Goal: Information Seeking & Learning: Find contact information

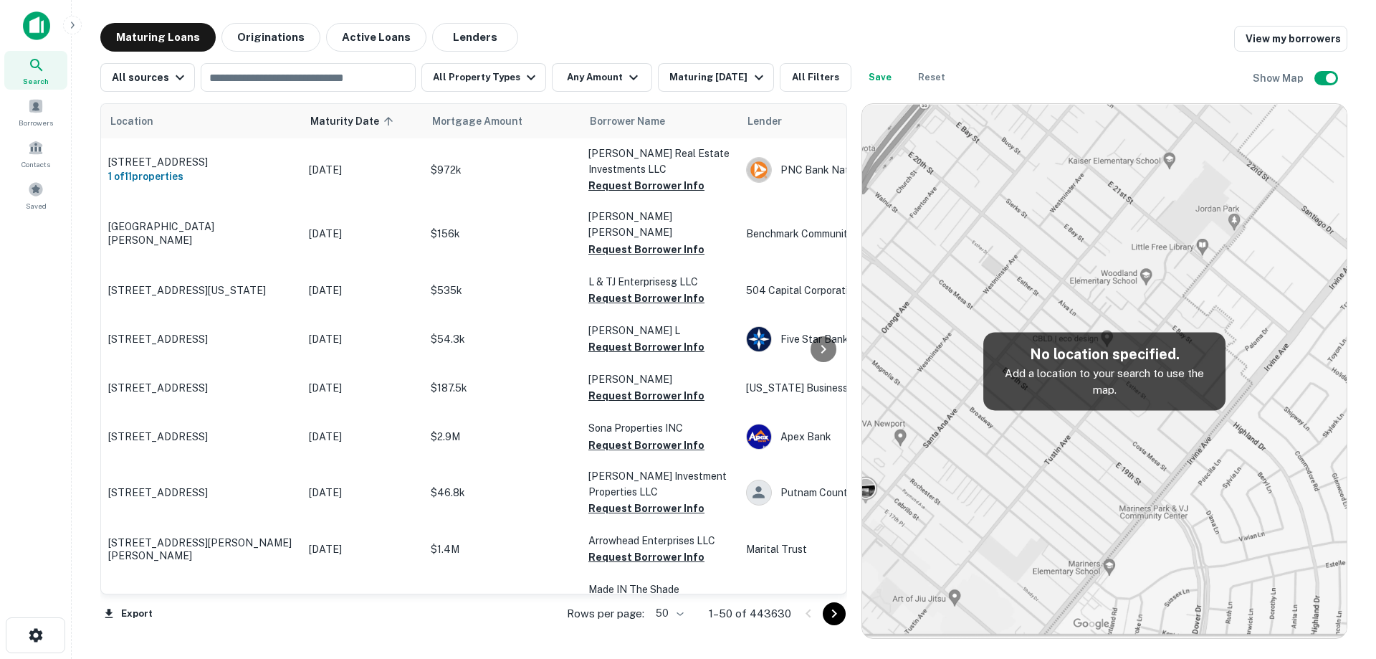
drag, startPoint x: 454, startPoint y: 27, endPoint x: 29, endPoint y: 66, distance: 426.8
click at [454, 27] on button "Lenders" at bounding box center [475, 37] width 86 height 29
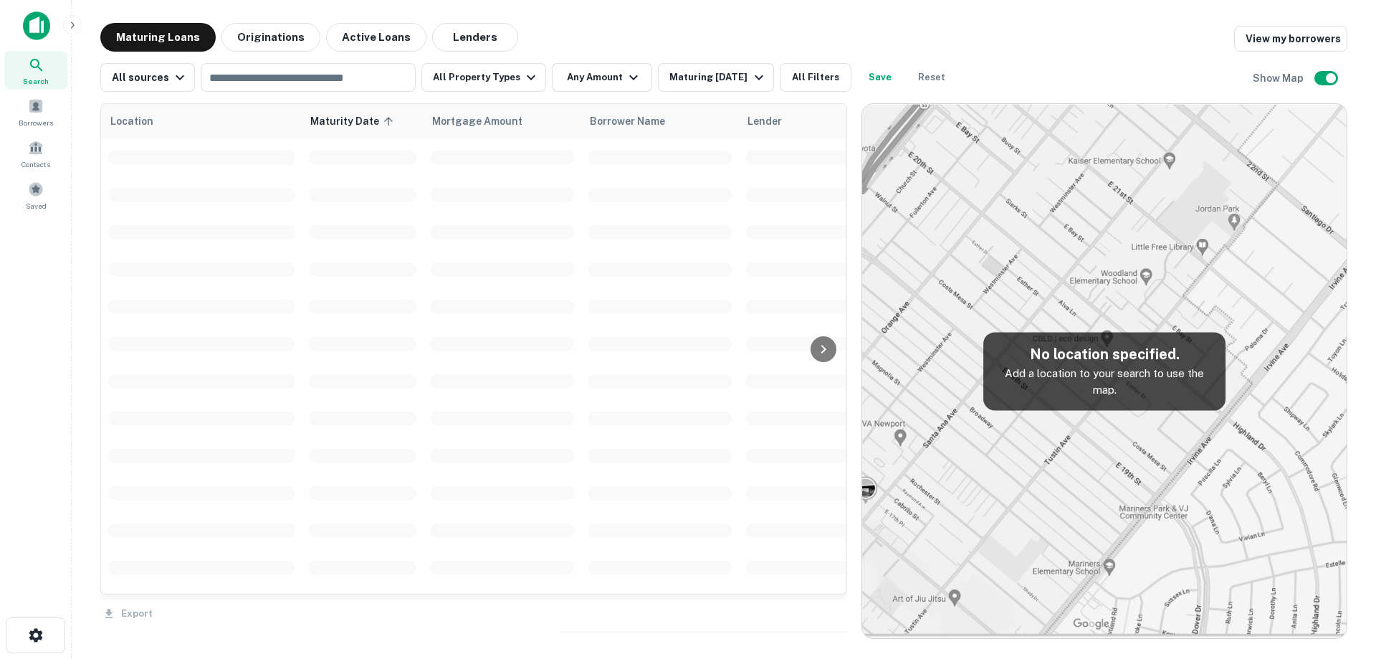
click at [37, 26] on img at bounding box center [36, 25] width 27 height 29
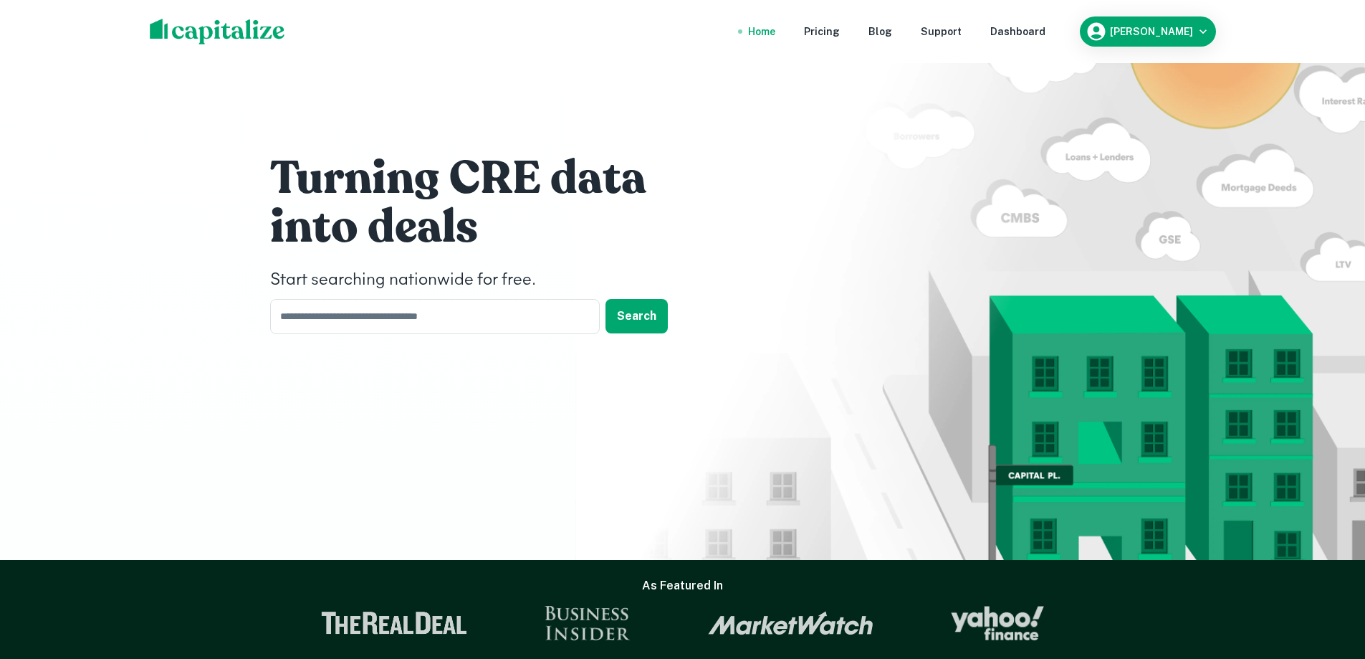
click at [1147, 37] on div "[PERSON_NAME]" at bounding box center [1148, 32] width 125 height 22
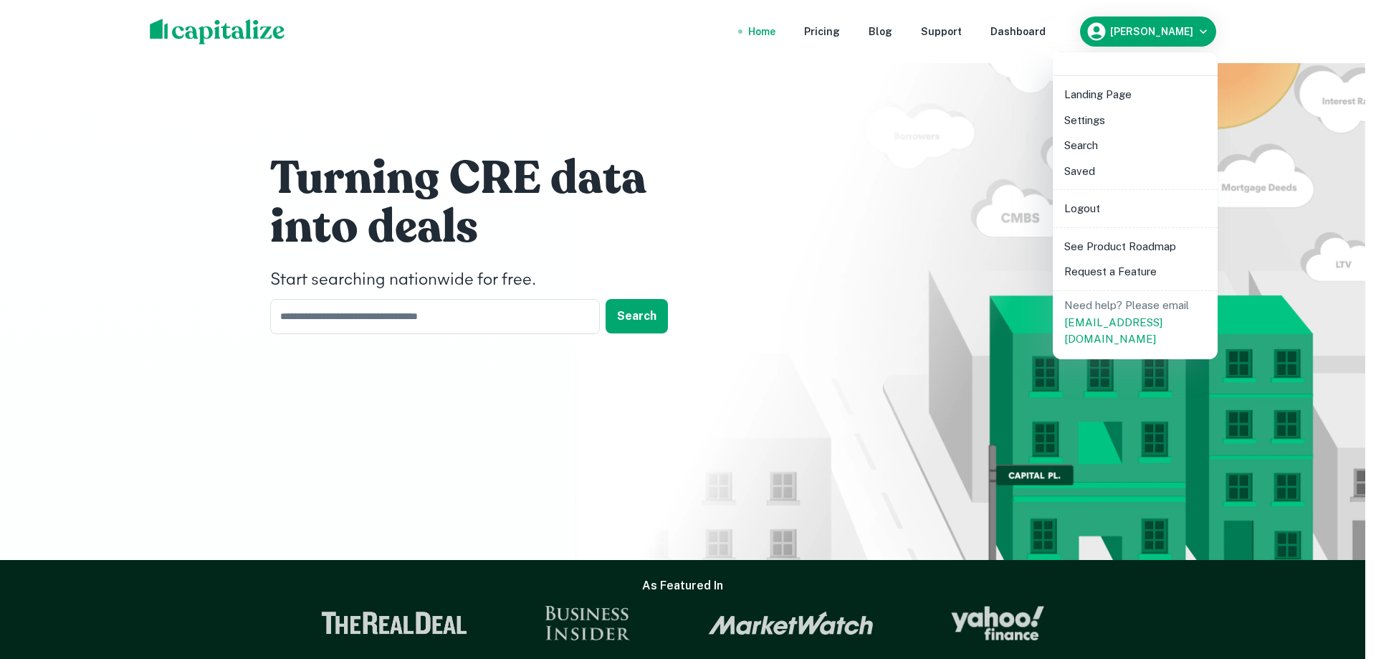
click at [1095, 211] on li "Logout" at bounding box center [1135, 209] width 153 height 26
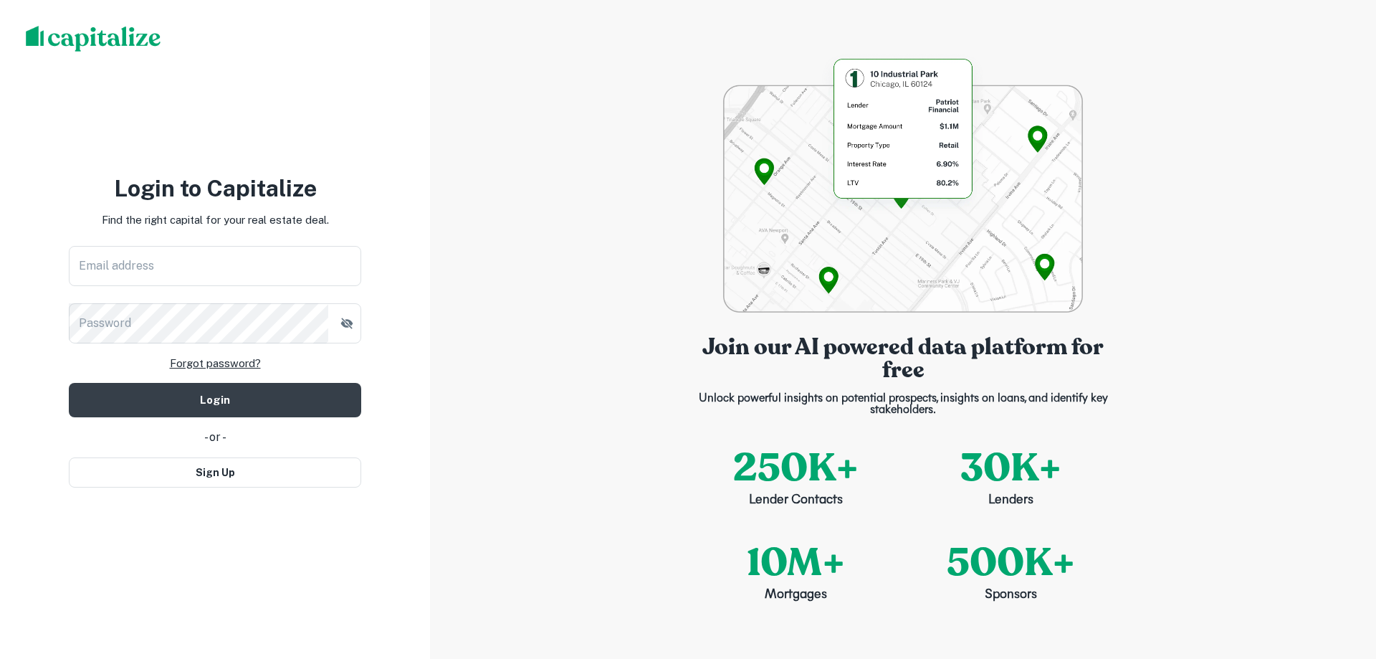
type input "**********"
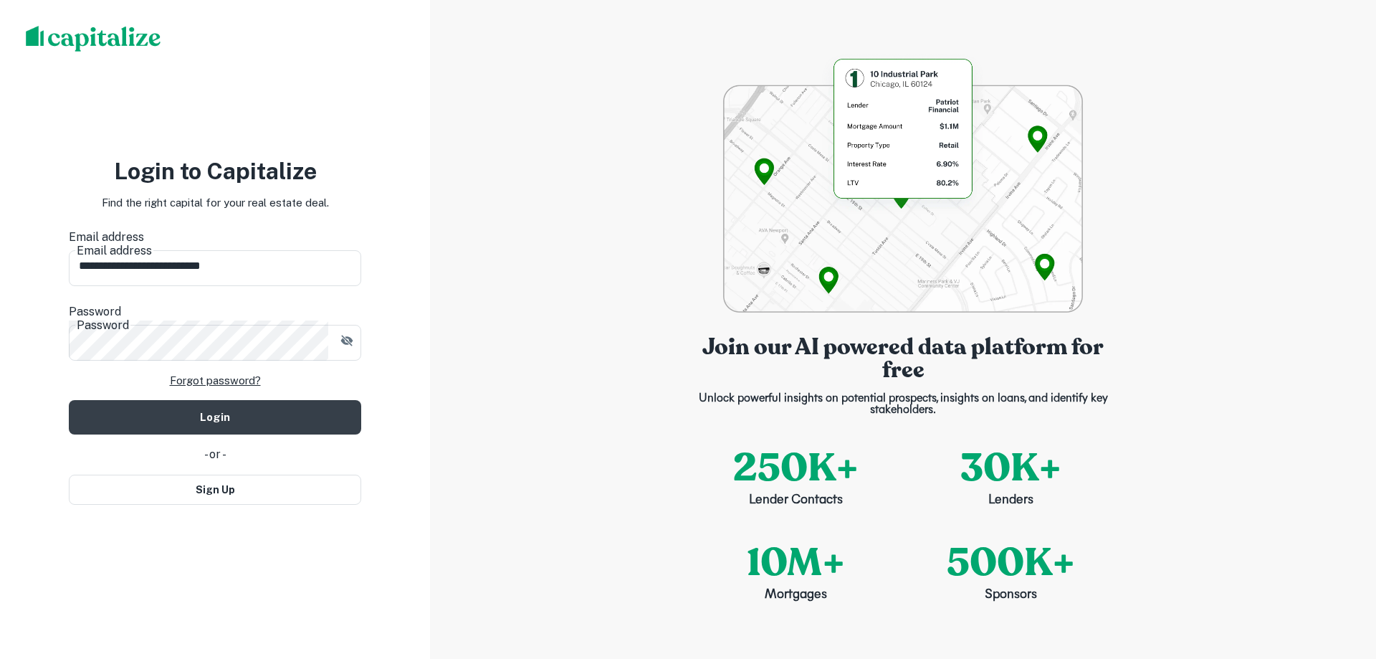
click at [230, 407] on button "Login" at bounding box center [215, 417] width 292 height 34
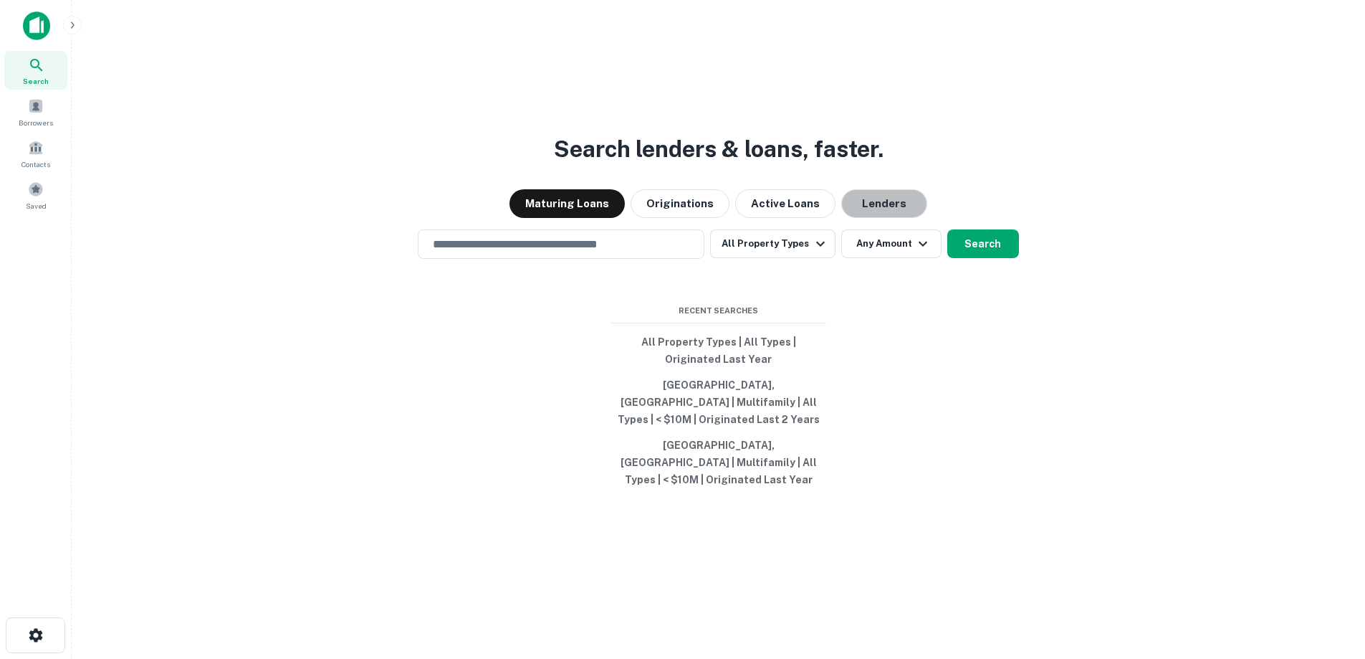
click at [894, 217] on button "Lenders" at bounding box center [884, 203] width 86 height 29
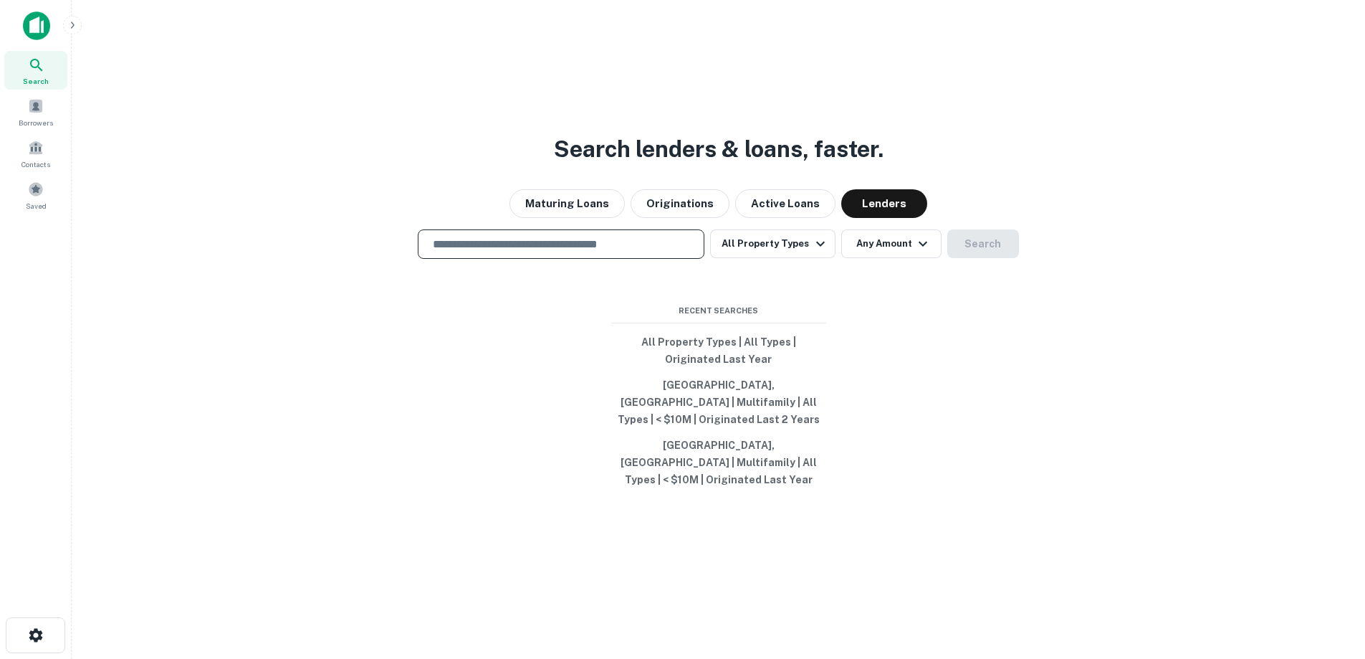
click at [530, 252] on input "text" at bounding box center [561, 244] width 274 height 16
click at [539, 252] on input "text" at bounding box center [561, 244] width 274 height 16
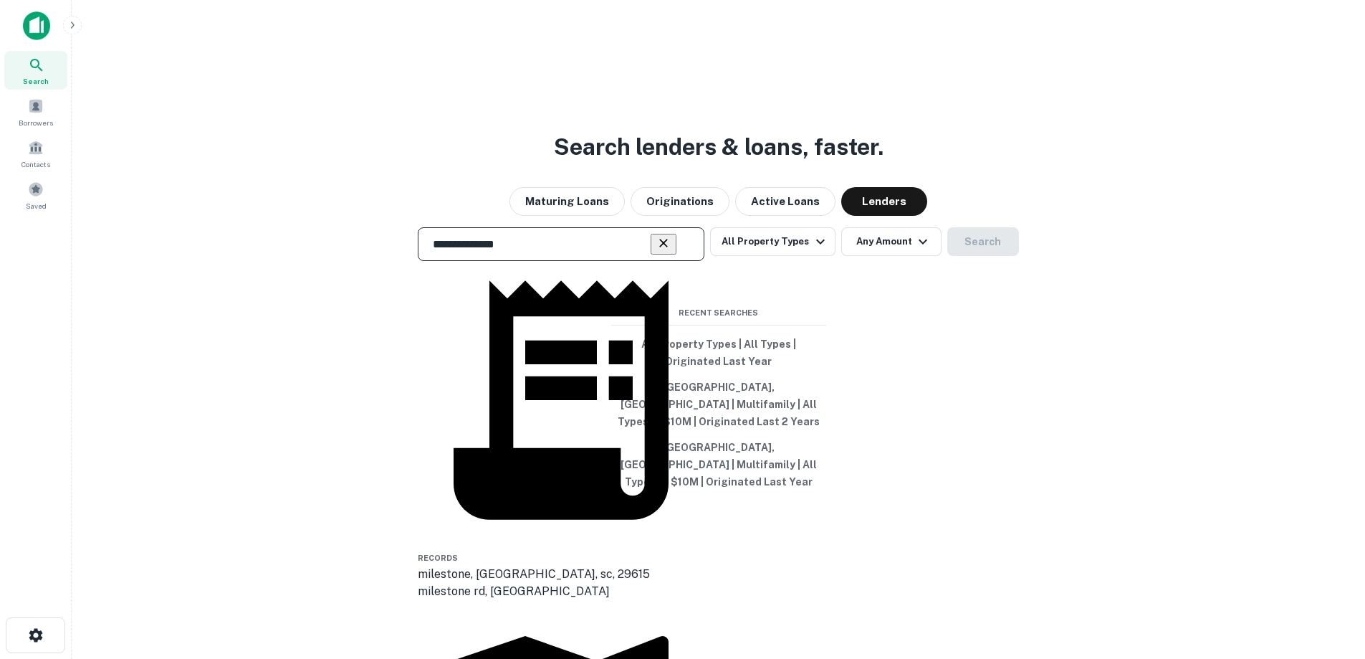
type input "**********"
